Goal: Task Accomplishment & Management: Manage account settings

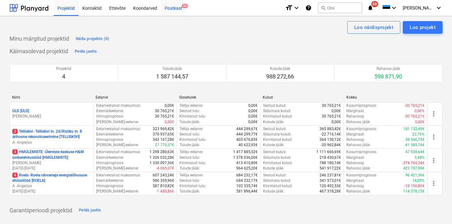
click at [176, 7] on div "Postkast 9+" at bounding box center [173, 8] width 25 height 16
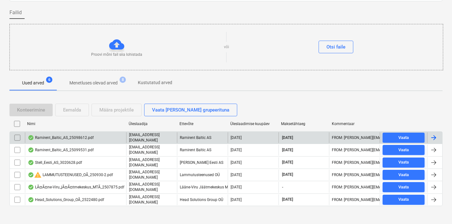
click at [65, 137] on div "Ramirent_Baltic_AS_25098612.pdf" at bounding box center [61, 137] width 66 height 5
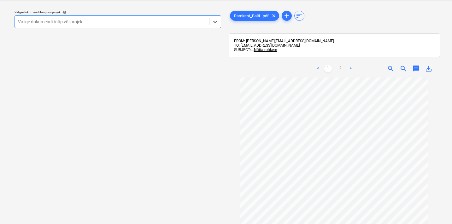
scroll to position [30, 0]
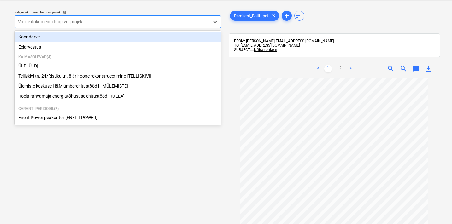
click at [57, 21] on div "Valige dokumendi tüüp või projekt" at bounding box center [112, 21] width 188 height 5
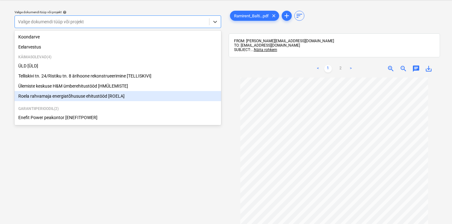
click at [75, 95] on div "Roela rahvamaja energiatõhususe ehitustööd [ROELA]" at bounding box center [118, 96] width 207 height 10
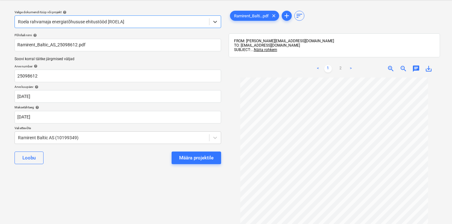
scroll to position [10, 0]
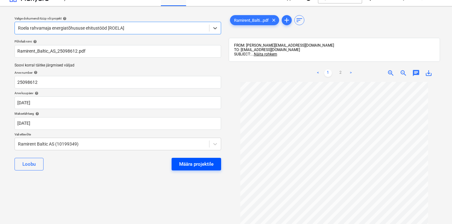
click at [211, 164] on div "Määra projektile" at bounding box center [196, 164] width 34 height 8
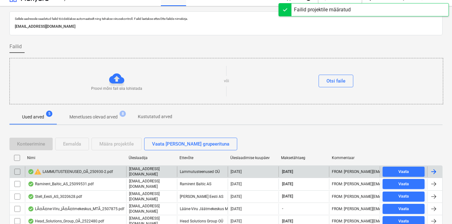
click at [71, 171] on div "warning LAMMUTUSTEENUSED_OÃ_250930-2.pdf" at bounding box center [70, 172] width 85 height 8
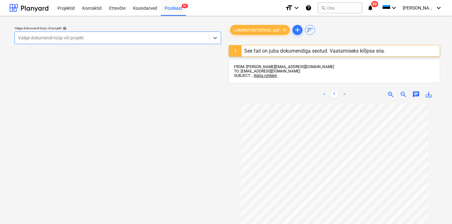
click at [93, 41] on div "Valige dokumendi tüüp või projekt" at bounding box center [112, 37] width 194 height 9
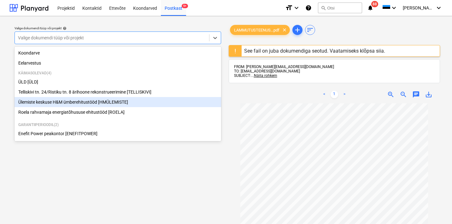
click at [62, 103] on div "Ülemiste keskuse H&M ümberehitustööd [HMÜLEMISTE]" at bounding box center [118, 102] width 207 height 10
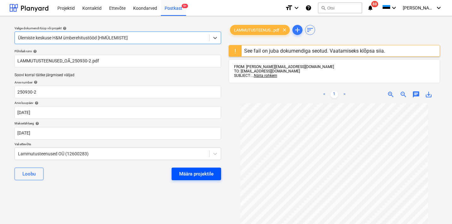
click at [205, 177] on div "Määra projektile" at bounding box center [196, 174] width 34 height 8
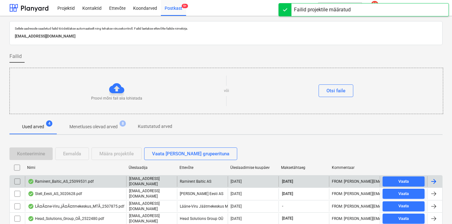
click at [76, 181] on div "Ramirent_Baltic_AS_25099531.pdf" at bounding box center [61, 181] width 66 height 5
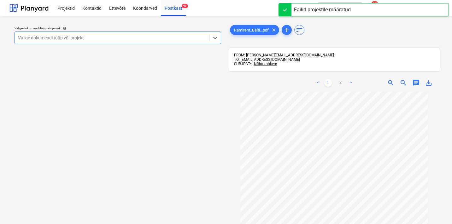
scroll to position [6, 0]
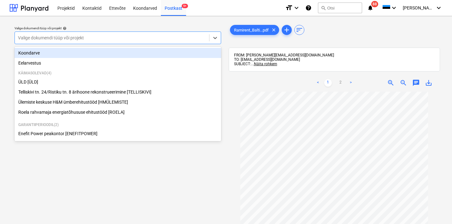
click at [108, 39] on div at bounding box center [112, 38] width 188 height 6
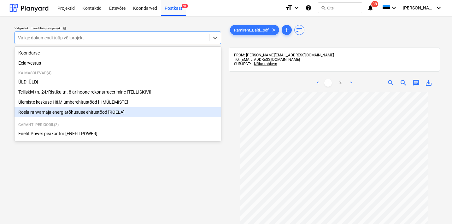
click at [47, 111] on div "Roela rahvamaja energiatõhususe ehitustööd [ROELA]" at bounding box center [118, 112] width 207 height 10
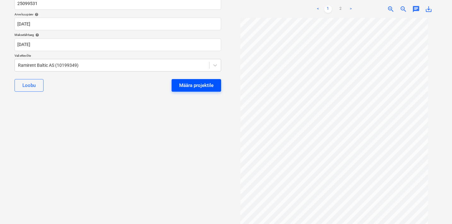
click at [199, 89] on button "Määra projektile" at bounding box center [197, 85] width 50 height 13
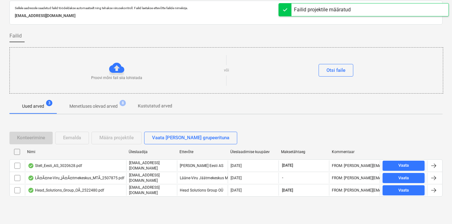
scroll to position [20, 0]
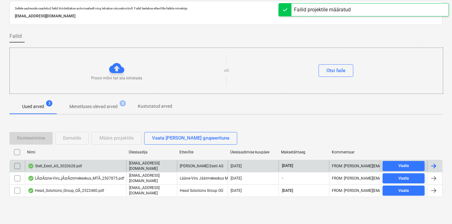
click at [52, 167] on div "Stell_Eesti_AS_3020628.pdf" at bounding box center [55, 166] width 54 height 5
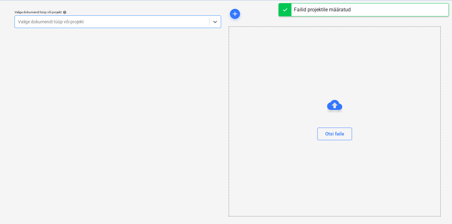
scroll to position [16, 0]
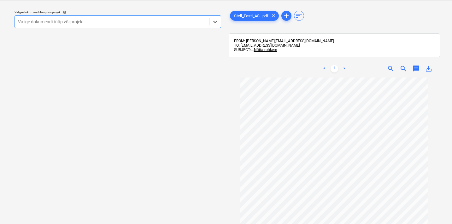
click at [69, 23] on div "Valige dokumendi tüüp või projekt" at bounding box center [112, 21] width 188 height 5
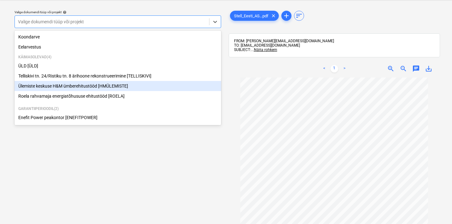
click at [46, 86] on div "Ülemiste keskuse H&M ümberehitustööd [HMÜLEMISTE]" at bounding box center [118, 86] width 207 height 10
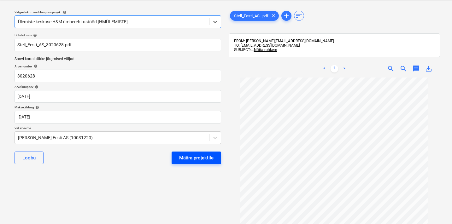
click at [189, 154] on div "Määra projektile" at bounding box center [196, 158] width 34 height 8
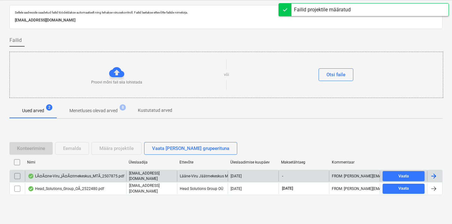
click at [50, 176] on div "LÃ¤Ã¤ne-Viru_jÃ¤Ã¤tmekeskus_MTÃ_2507875.pdf" at bounding box center [76, 176] width 97 height 5
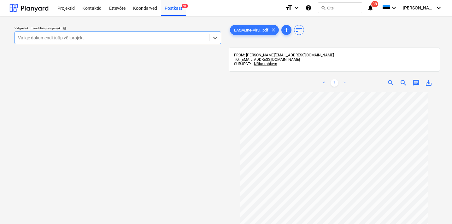
click at [77, 34] on div "Valige dokumendi tüüp või projekt" at bounding box center [112, 37] width 194 height 9
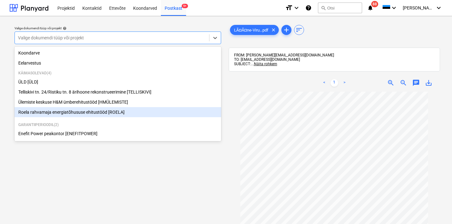
click at [43, 112] on div "Roela rahvamaja energiatõhususe ehitustööd [ROELA]" at bounding box center [118, 112] width 207 height 10
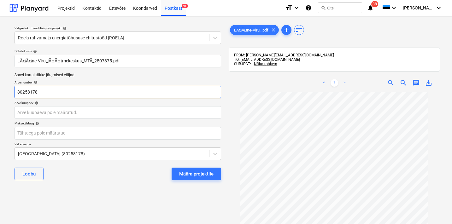
drag, startPoint x: 45, startPoint y: 95, endPoint x: 2, endPoint y: 95, distance: 43.9
click at [2, 95] on div "Valige dokumendi tüüp või projekt help Roela rahvamaja energiatõhususe ehitustö…" at bounding box center [226, 161] width 452 height 290
drag, startPoint x: 43, startPoint y: 93, endPoint x: -2, endPoint y: 91, distance: 45.2
click at [0, 91] on html "Projektid Kontaktid Ettevõte Koondarved Postkast 9+ format_size keyboard_arrow_…" at bounding box center [226, 112] width 452 height 224
type input "2507875"
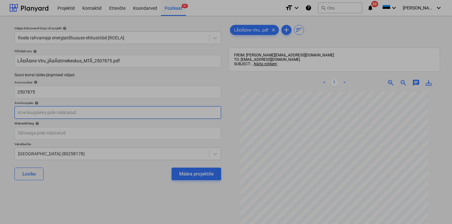
click at [39, 114] on body "Projektid Kontaktid Ettevõte Koondarved Postkast 9+ format_size keyboard_arrow_…" at bounding box center [226, 112] width 452 height 224
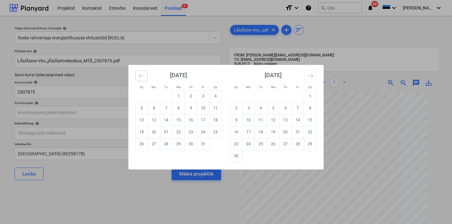
click at [144, 74] on icon "Move backward to switch to the previous month." at bounding box center [142, 76] width 6 height 6
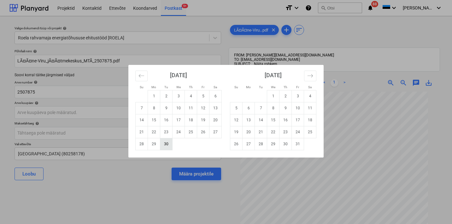
click at [166, 145] on td "30" at bounding box center [166, 144] width 12 height 12
type input "[DATE]"
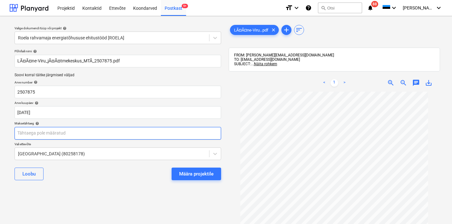
click at [69, 134] on body "Projektid Kontaktid Ettevõte Koondarved Postkast 9+ format_size keyboard_arrow_…" at bounding box center [226, 112] width 452 height 224
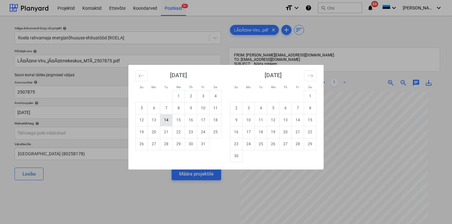
click at [168, 121] on td "14" at bounding box center [166, 120] width 12 height 12
type input "[DATE]"
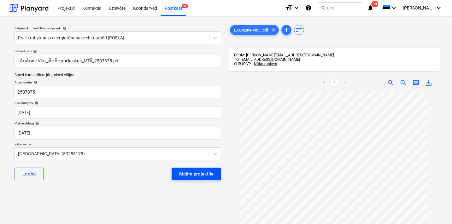
click at [197, 175] on div "Määra projektile" at bounding box center [196, 174] width 34 height 8
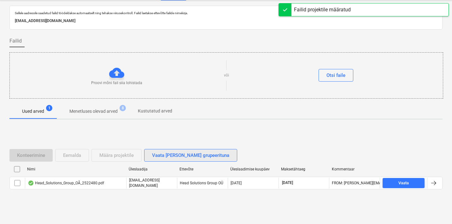
scroll to position [20, 0]
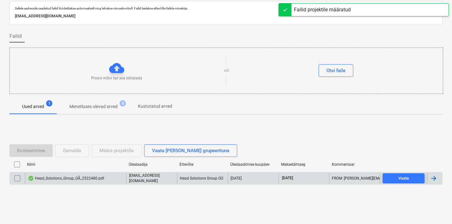
click at [84, 180] on div "Head_Solutions_Group_OÃ_2522480.pdf" at bounding box center [66, 178] width 76 height 5
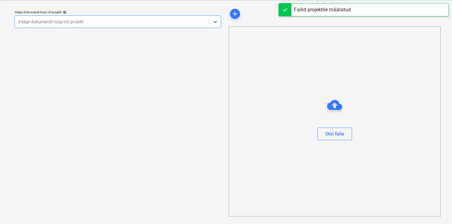
scroll to position [16, 0]
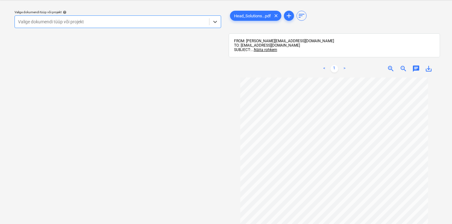
click at [37, 25] on div at bounding box center [112, 22] width 188 height 6
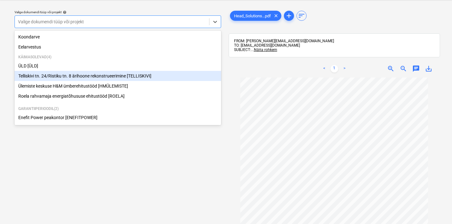
click at [43, 76] on div "Telliskivi tn. 24/Ristiku tn. 8 ärihoone rekonstrueerimine [TELLISKIVI]" at bounding box center [118, 76] width 207 height 10
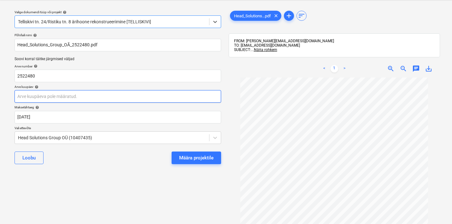
click at [62, 98] on body "Projektid Kontaktid Ettevõte Koondarved Postkast 9 format_size keyboard_arrow_d…" at bounding box center [226, 96] width 452 height 224
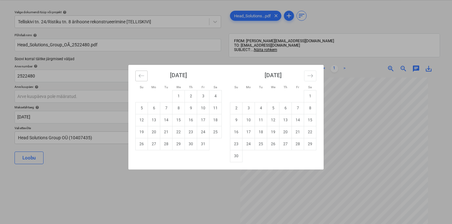
click at [143, 74] on icon "Move backward to switch to the previous month." at bounding box center [142, 76] width 6 height 6
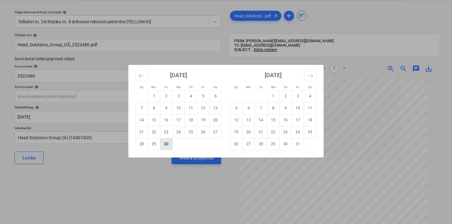
click at [166, 145] on td "30" at bounding box center [166, 144] width 12 height 12
type input "[DATE]"
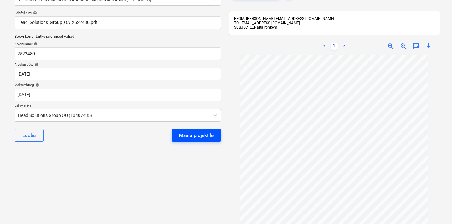
click at [197, 138] on div "Määra projektile" at bounding box center [196, 136] width 34 height 8
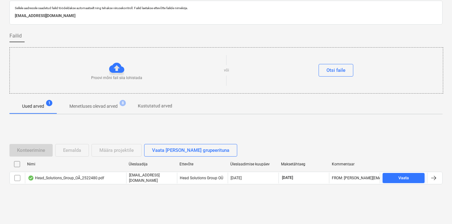
scroll to position [20, 0]
